Goal: Task Accomplishment & Management: Complete application form

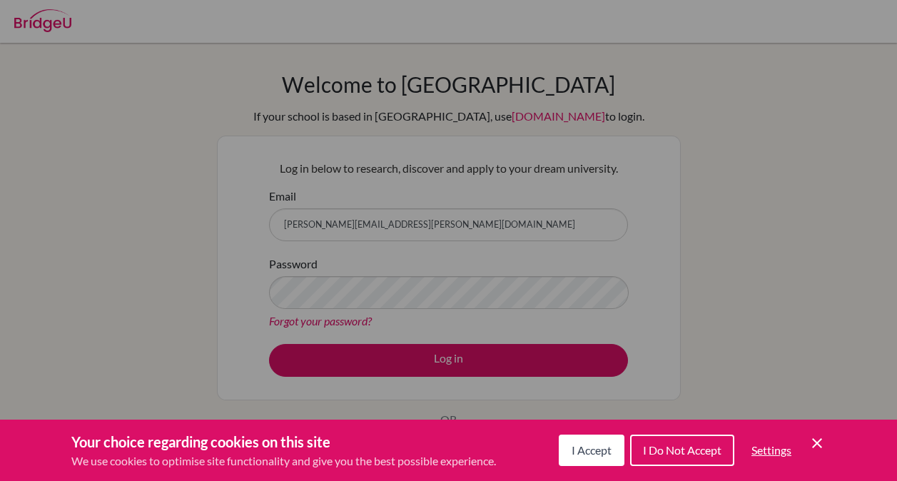
scroll to position [79, 0]
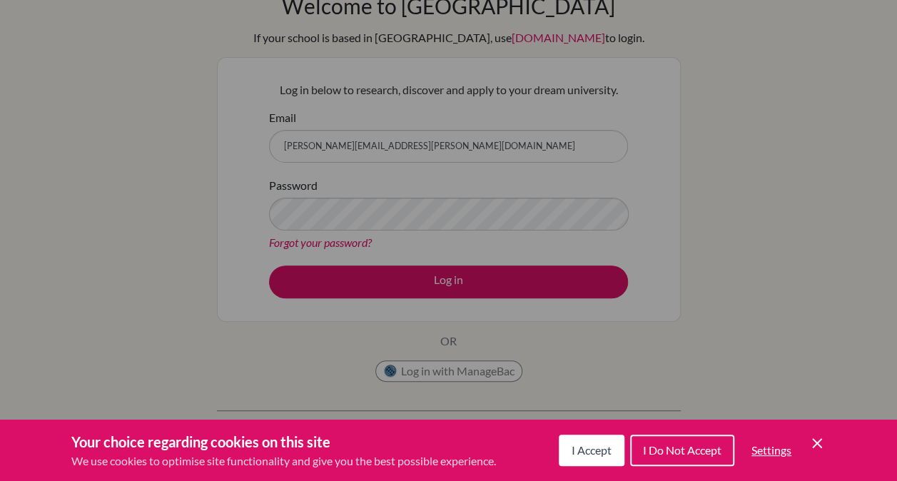
click at [565, 438] on button "I Accept" at bounding box center [592, 450] width 66 height 31
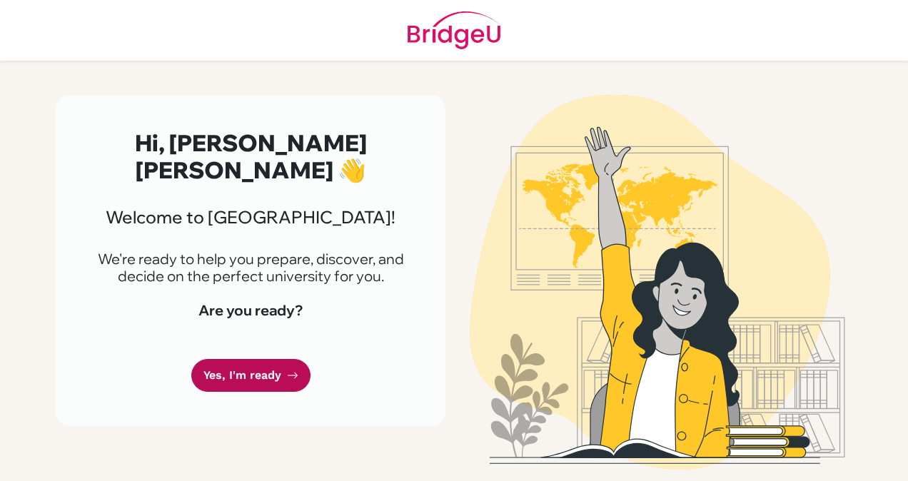
click at [288, 370] on icon at bounding box center [292, 375] width 11 height 11
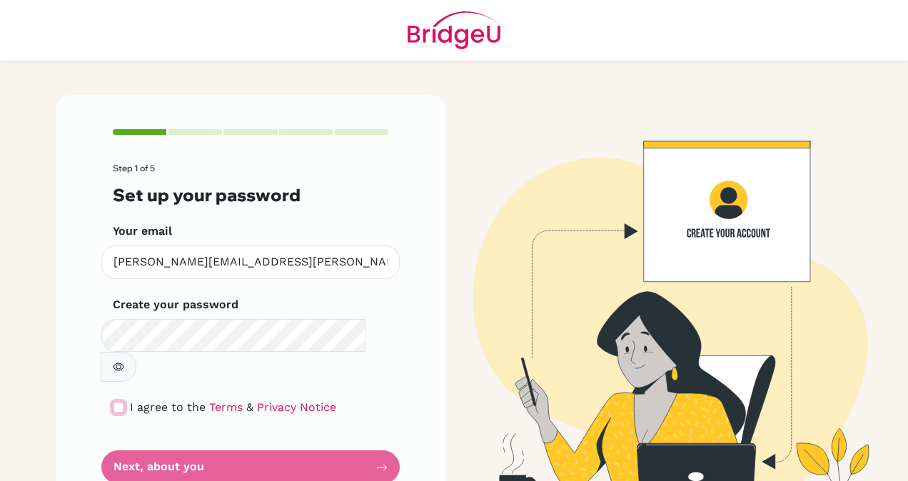
click at [117, 402] on input "checkbox" at bounding box center [118, 407] width 11 height 11
checkbox input "true"
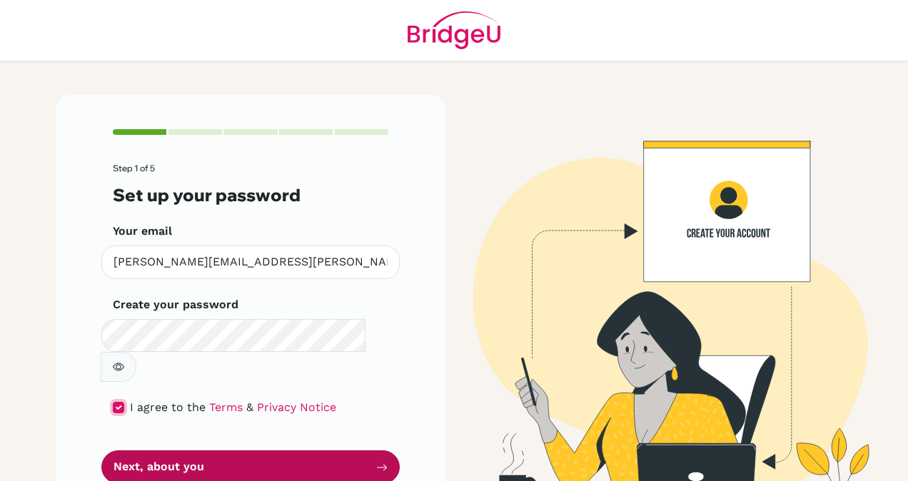
click at [143, 450] on button "Next, about you" at bounding box center [250, 467] width 298 height 34
